Goal: Navigation & Orientation: Find specific page/section

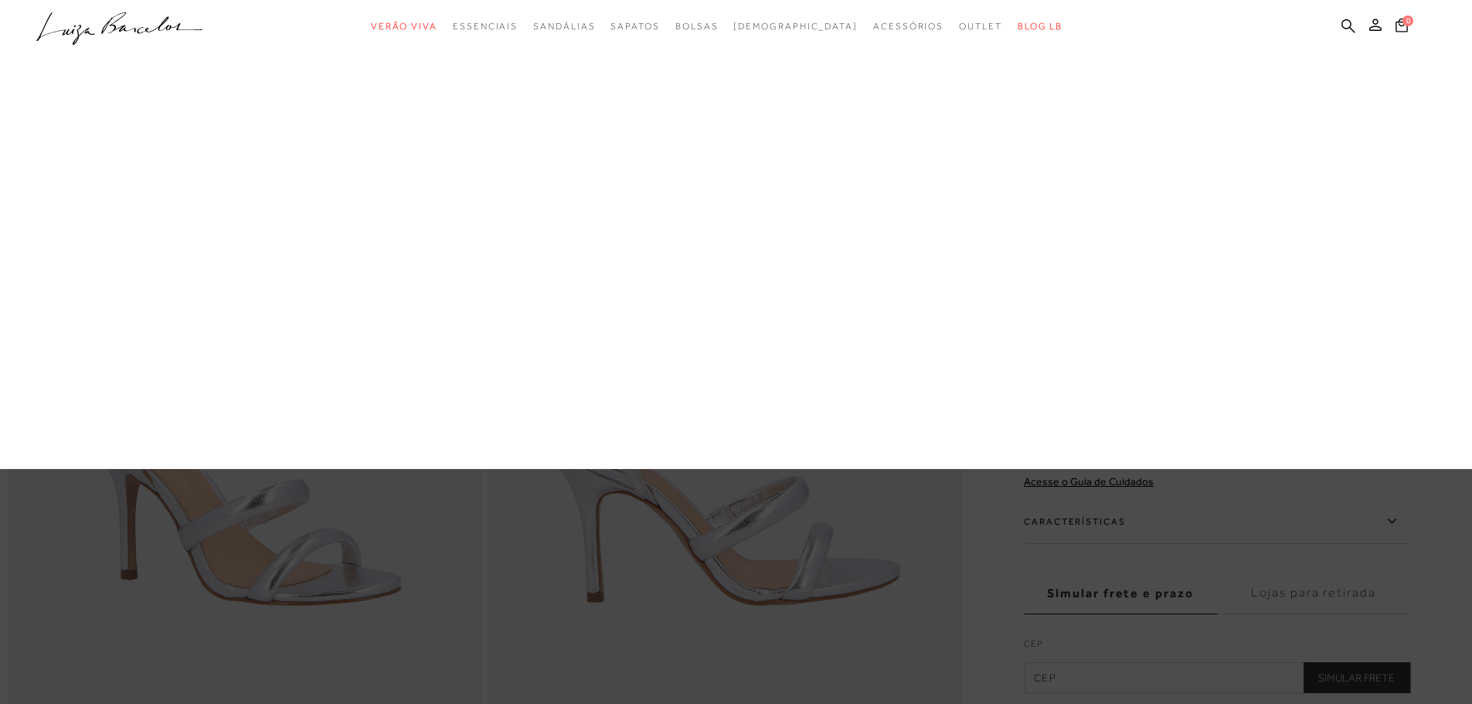
click at [0, 0] on link "Acessórios" at bounding box center [0, 0] width 0 height 0
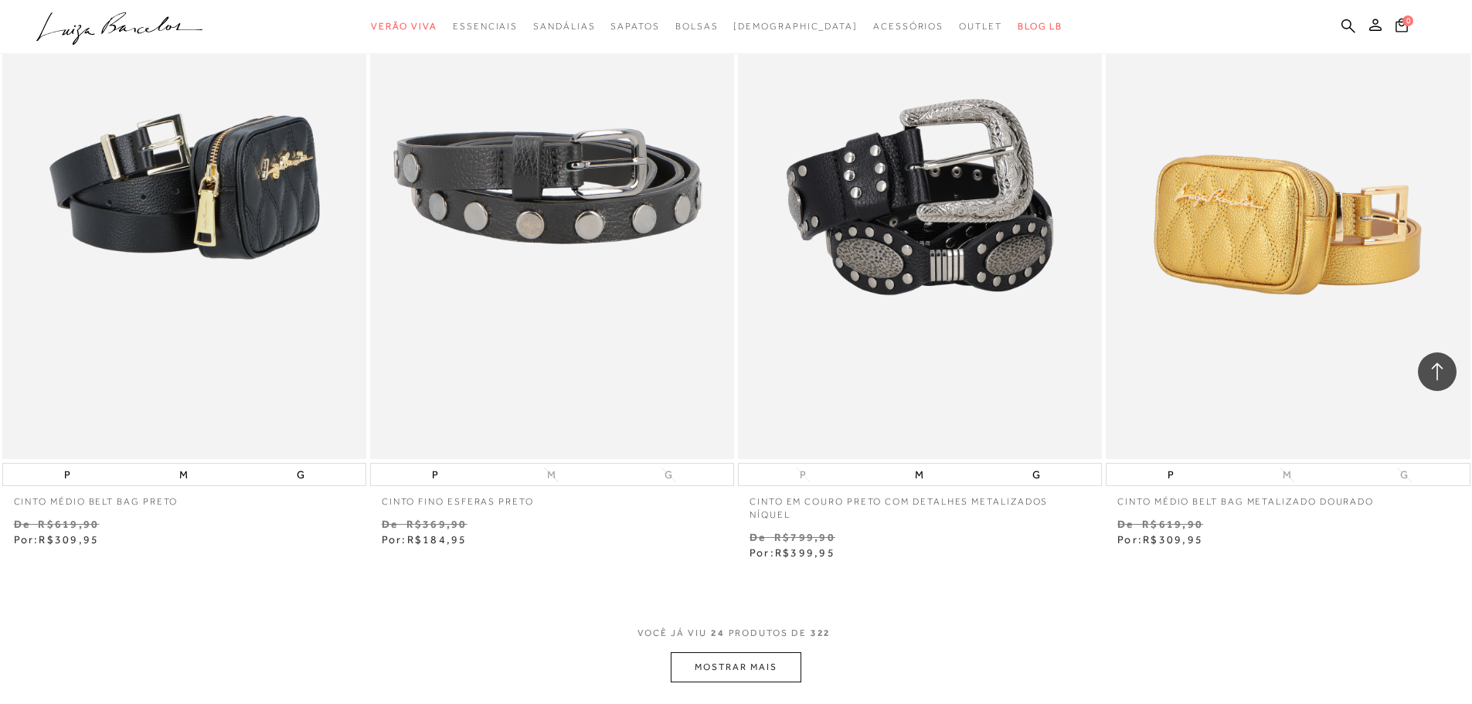
scroll to position [3633, 0]
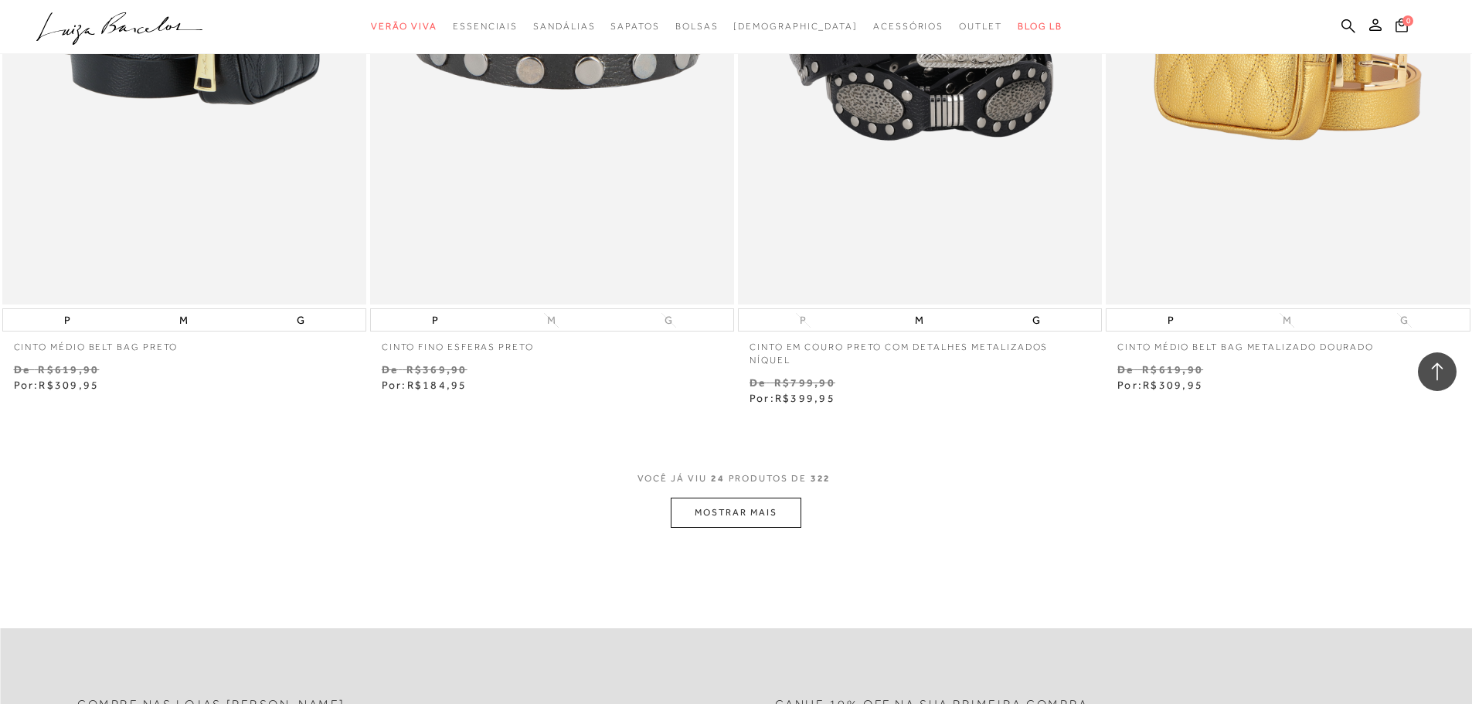
click at [750, 478] on span "VOCÊ JÁ VIU 24 PRODUTOS DE 322" at bounding box center [737, 484] width 198 height 28
click at [753, 498] on button "MOSTRAR MAIS" at bounding box center [736, 513] width 130 height 30
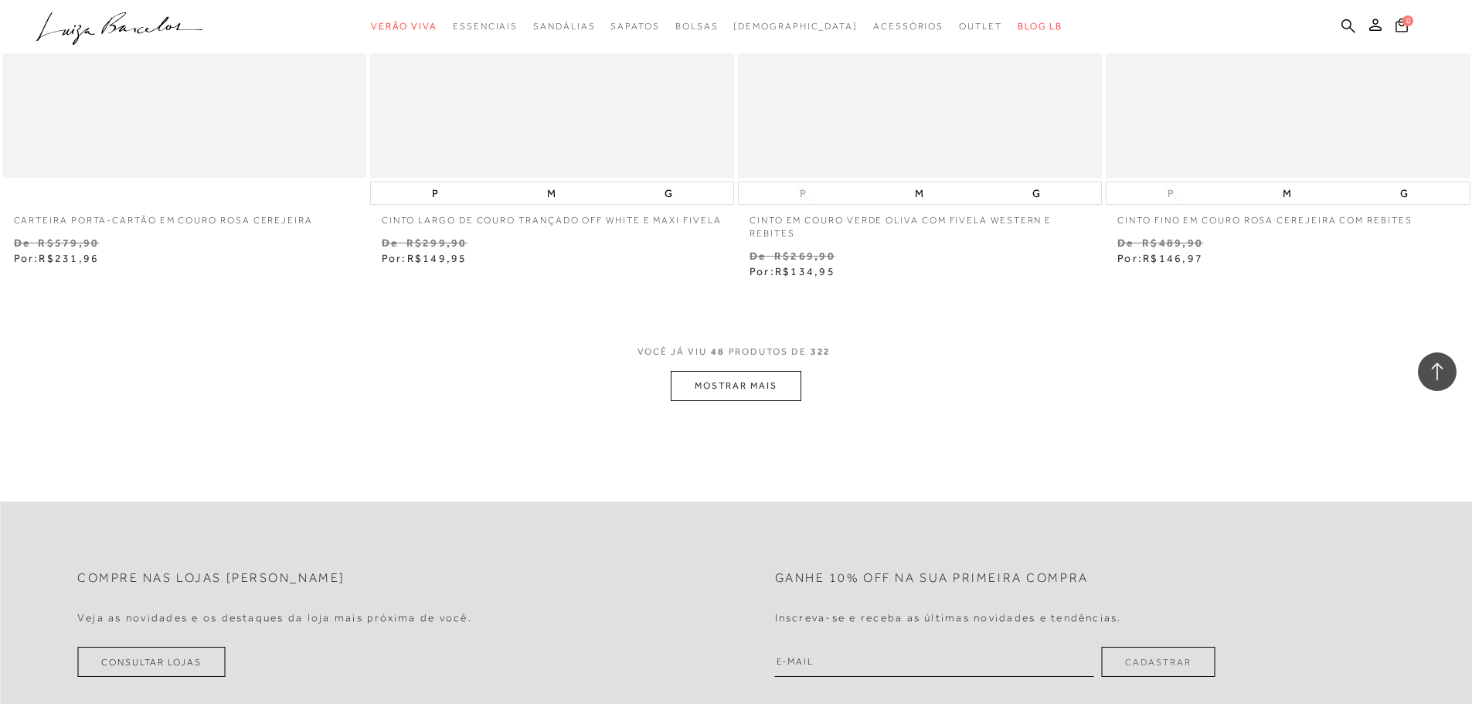
scroll to position [7806, 0]
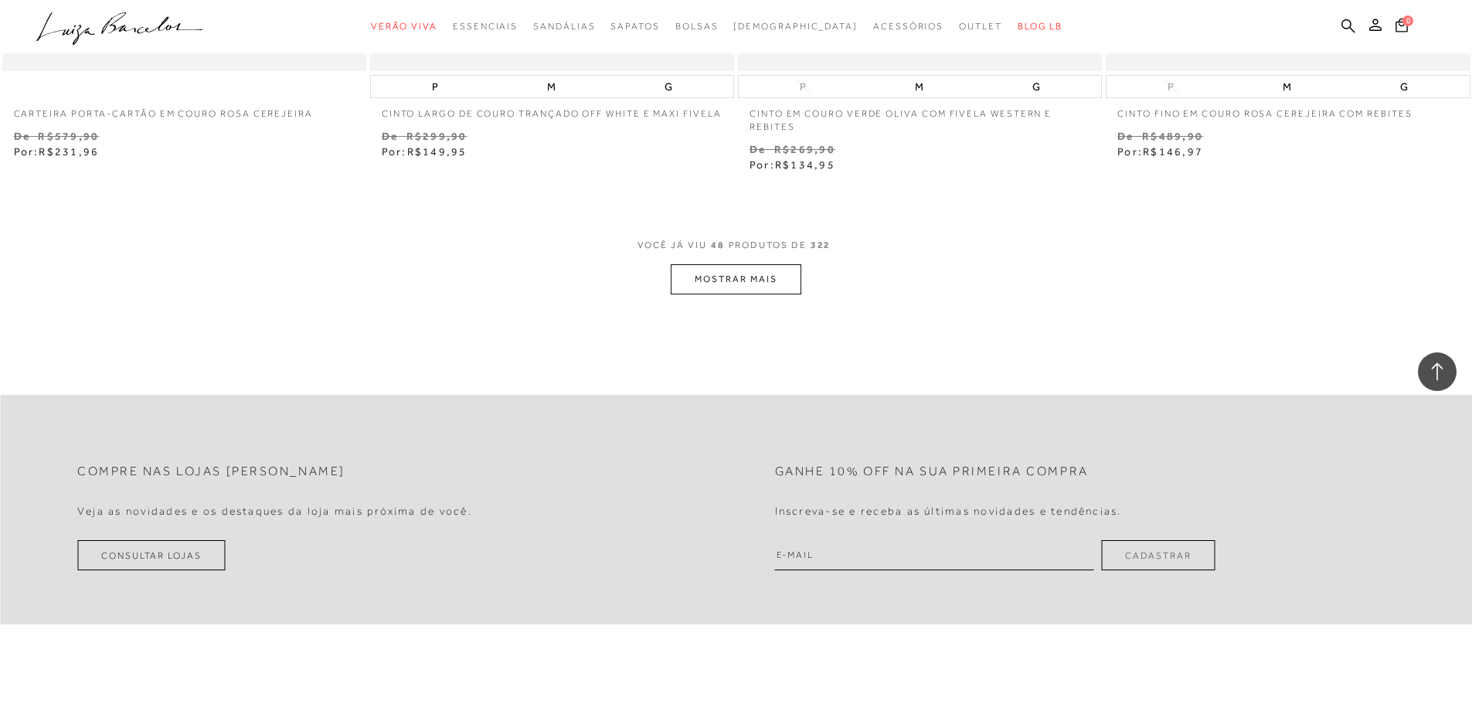
click at [750, 274] on button "MOSTRAR MAIS" at bounding box center [736, 279] width 130 height 30
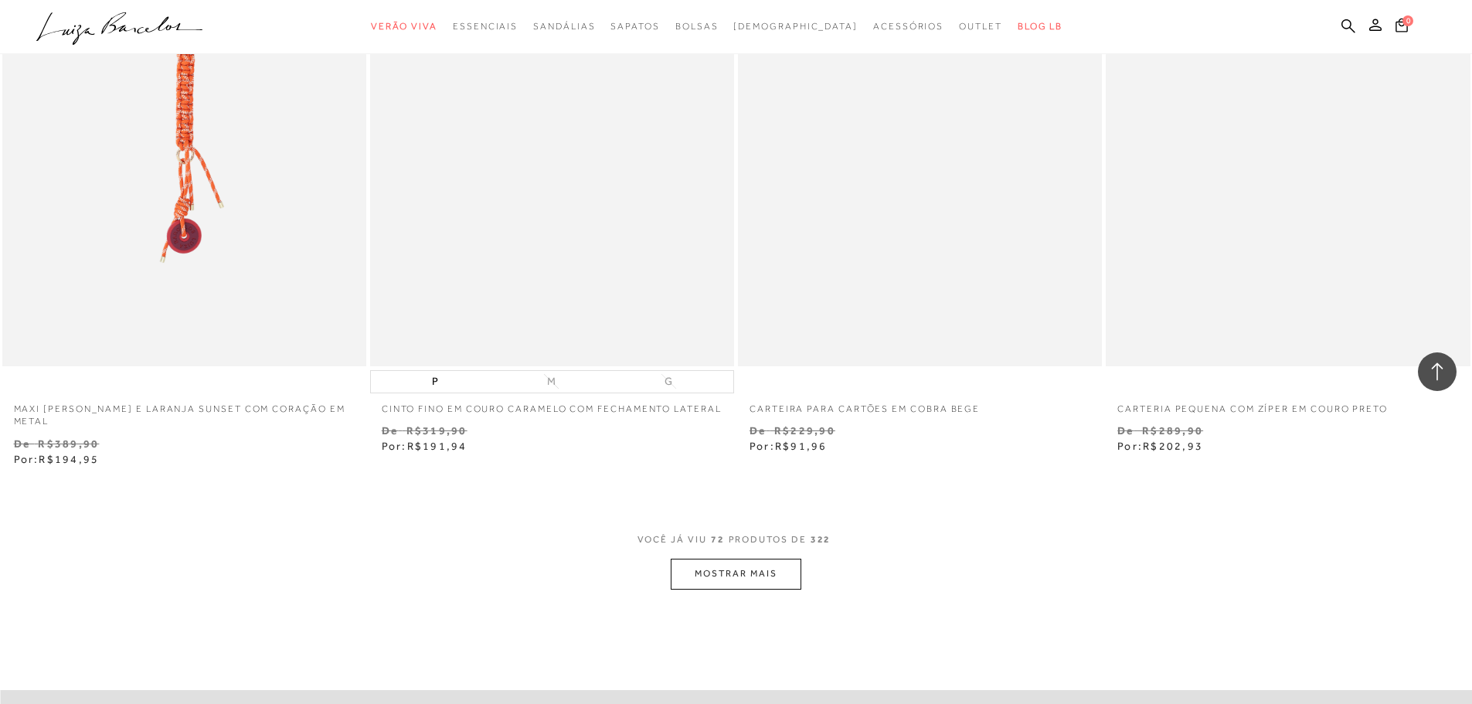
scroll to position [11671, 0]
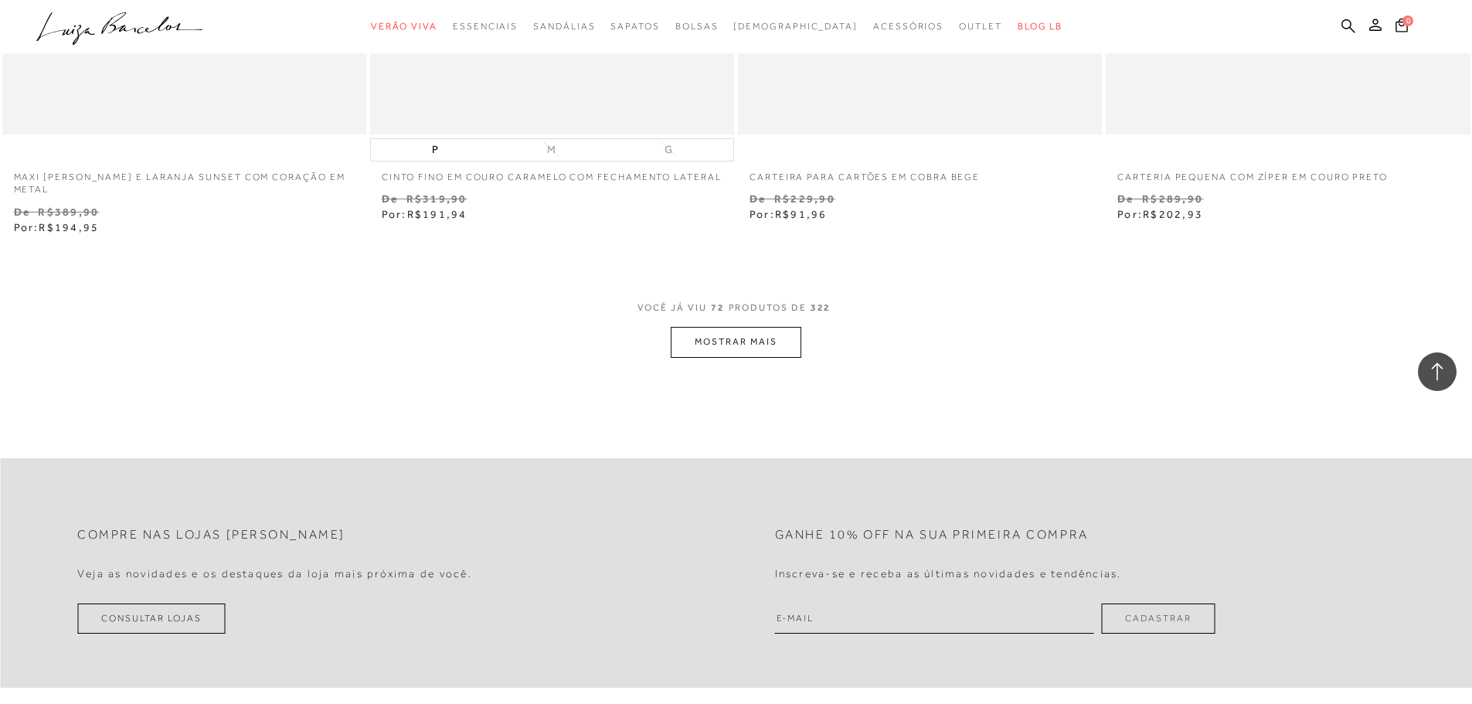
click at [766, 350] on button "MOSTRAR MAIS" at bounding box center [736, 342] width 130 height 30
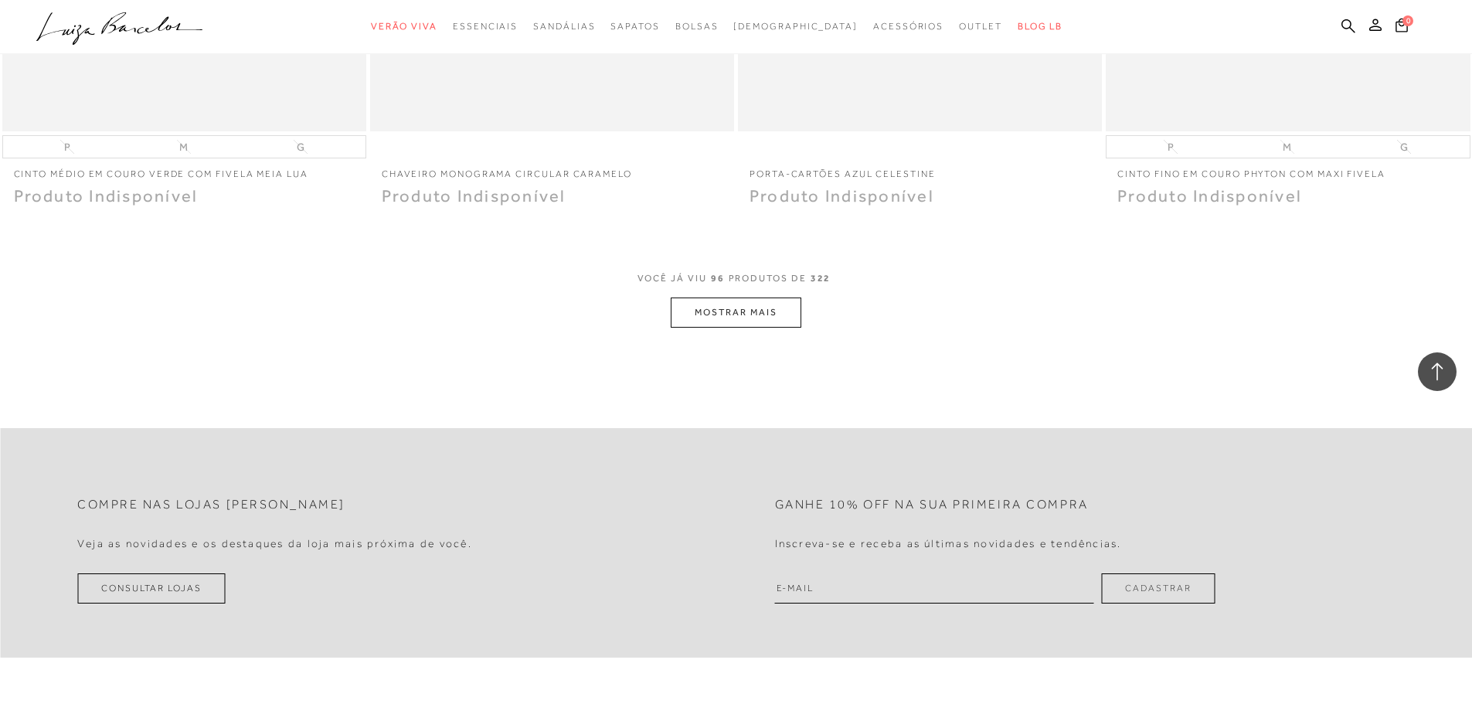
scroll to position [15535, 0]
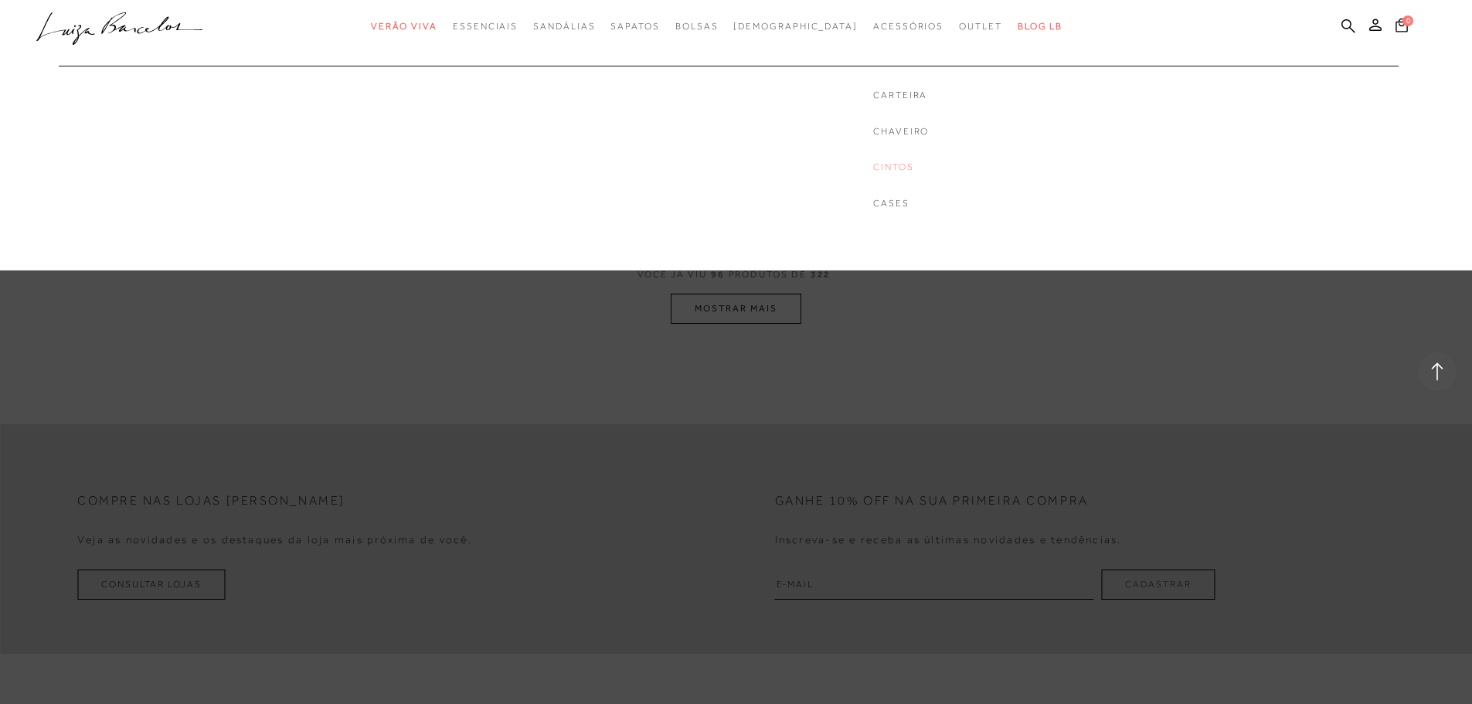
click at [873, 168] on link "Cintos" at bounding box center [901, 167] width 56 height 13
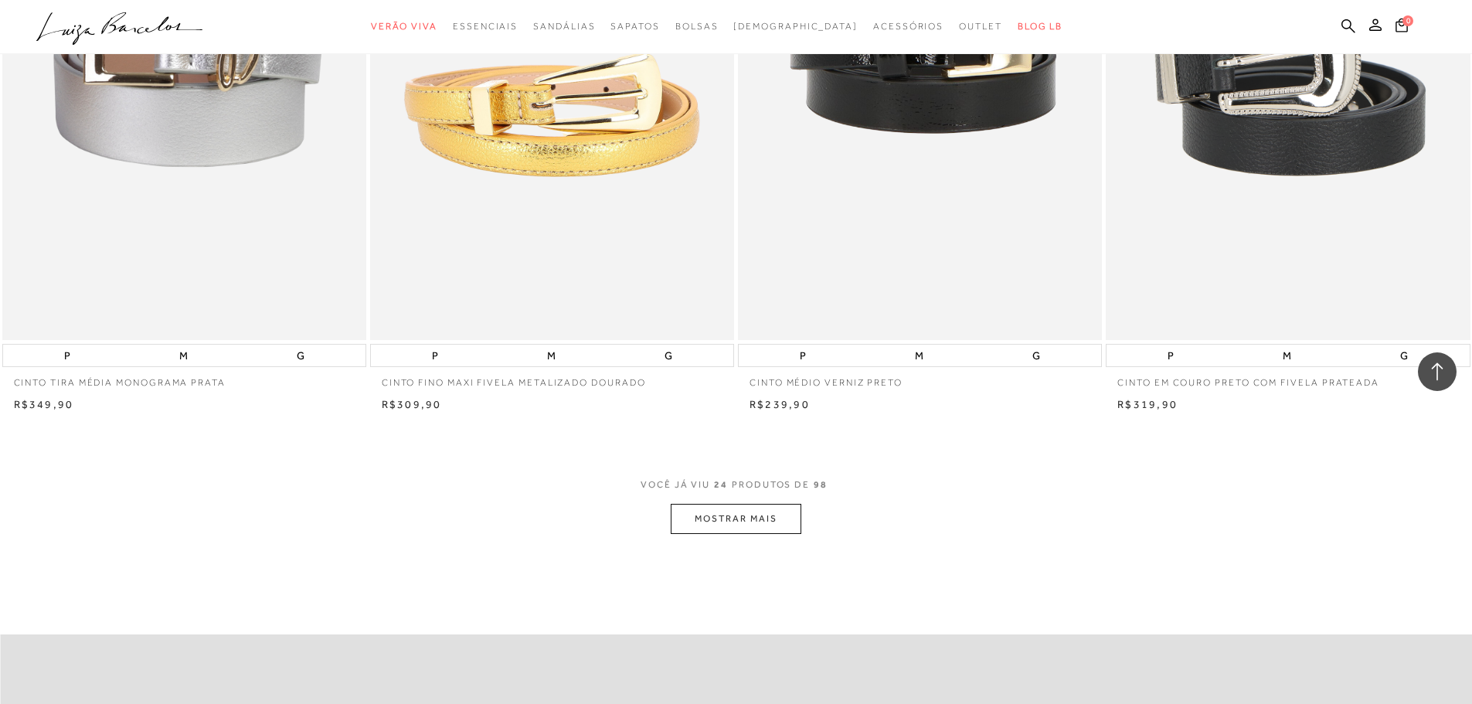
scroll to position [3555, 0]
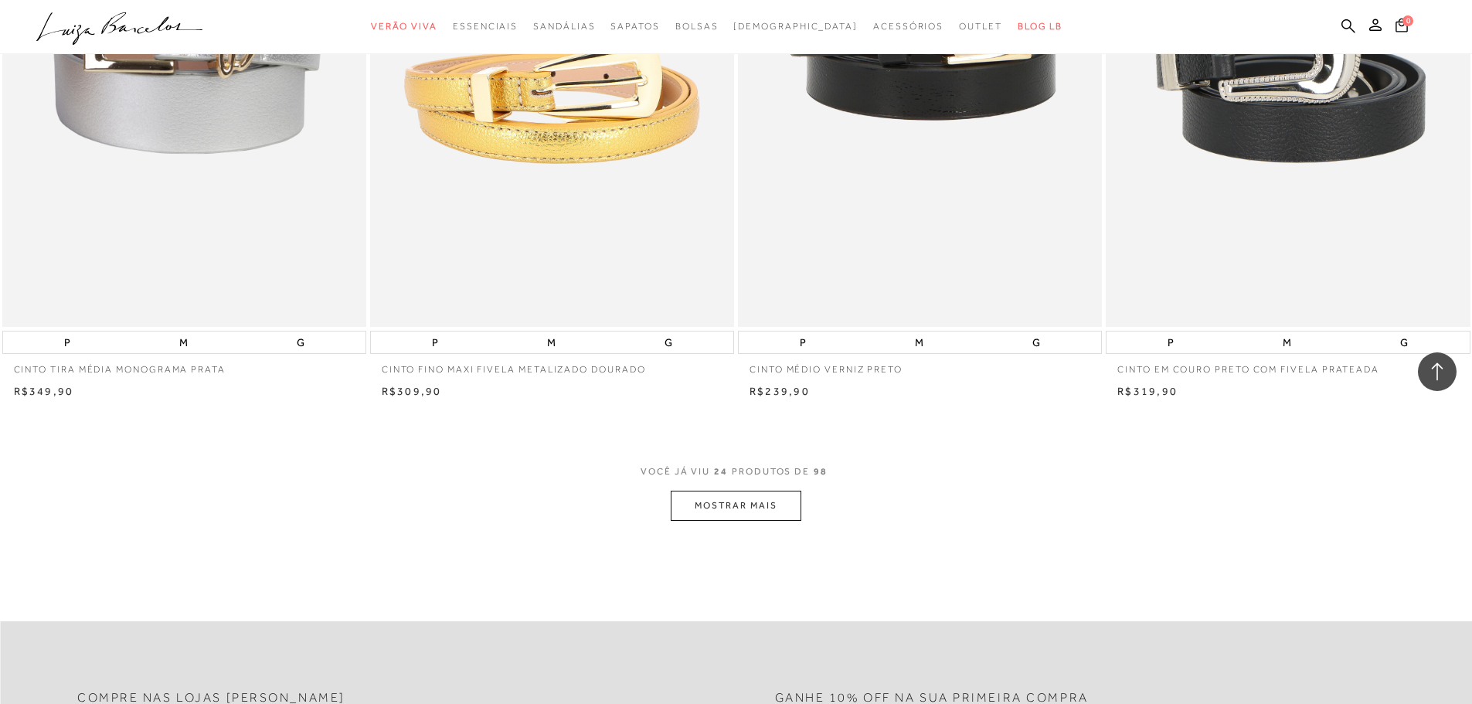
click at [749, 501] on button "MOSTRAR MAIS" at bounding box center [736, 506] width 130 height 30
